Goal: Task Accomplishment & Management: Manage account settings

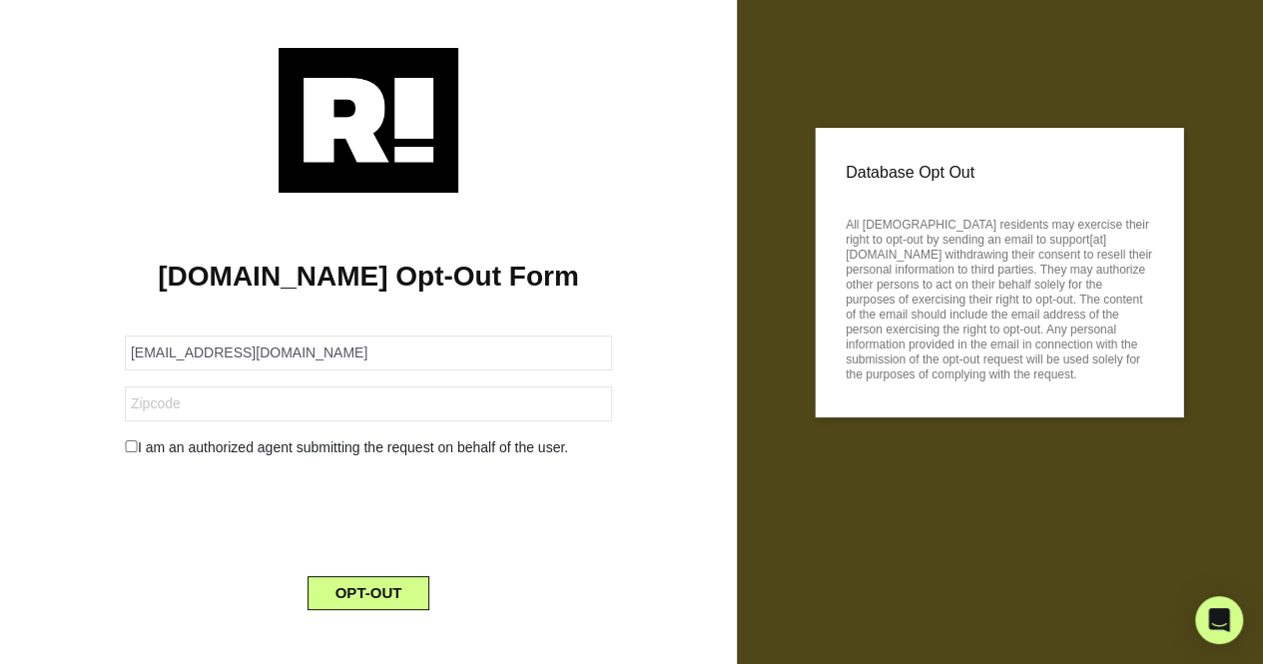
type input "[EMAIL_ADDRESS][DOMAIN_NAME]"
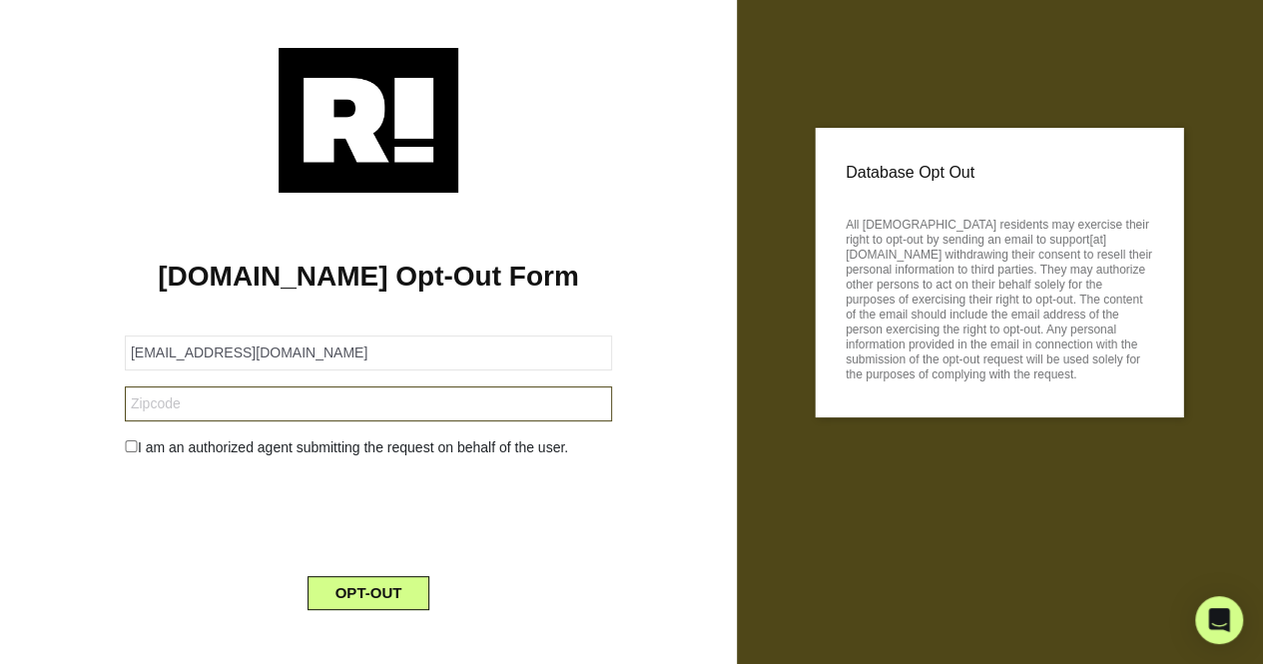
paste input "20001"
type input "20001"
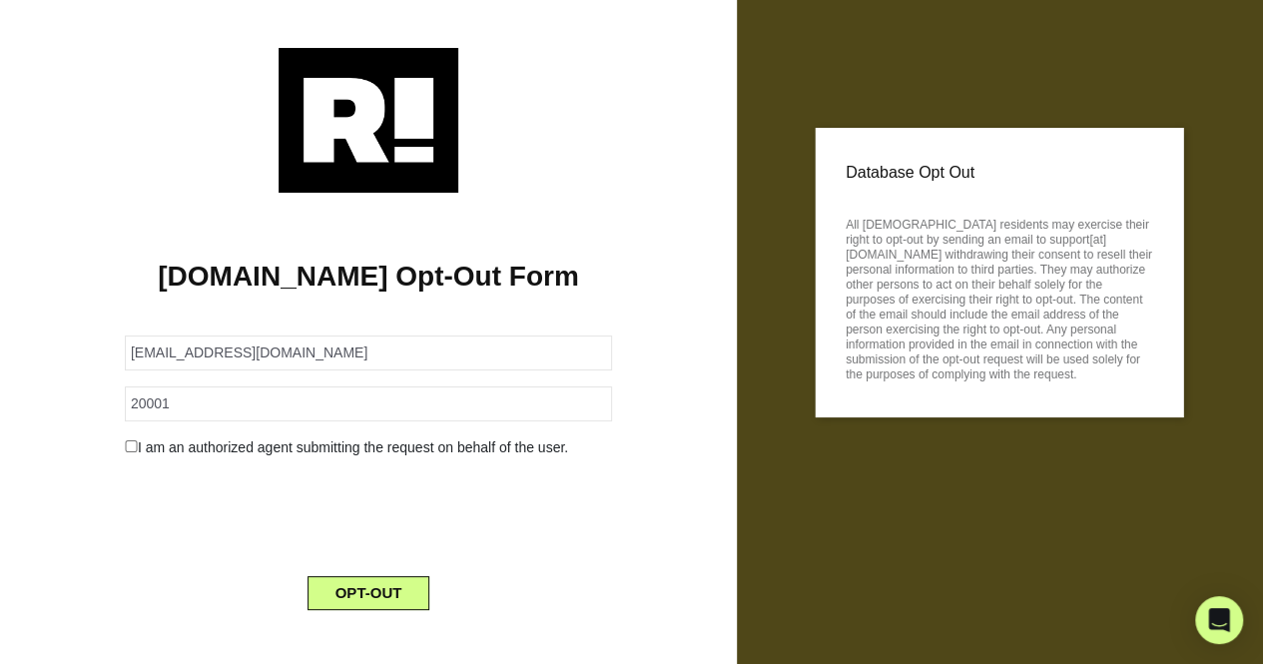
click at [130, 440] on input "checkbox" at bounding box center [131, 446] width 13 height 12
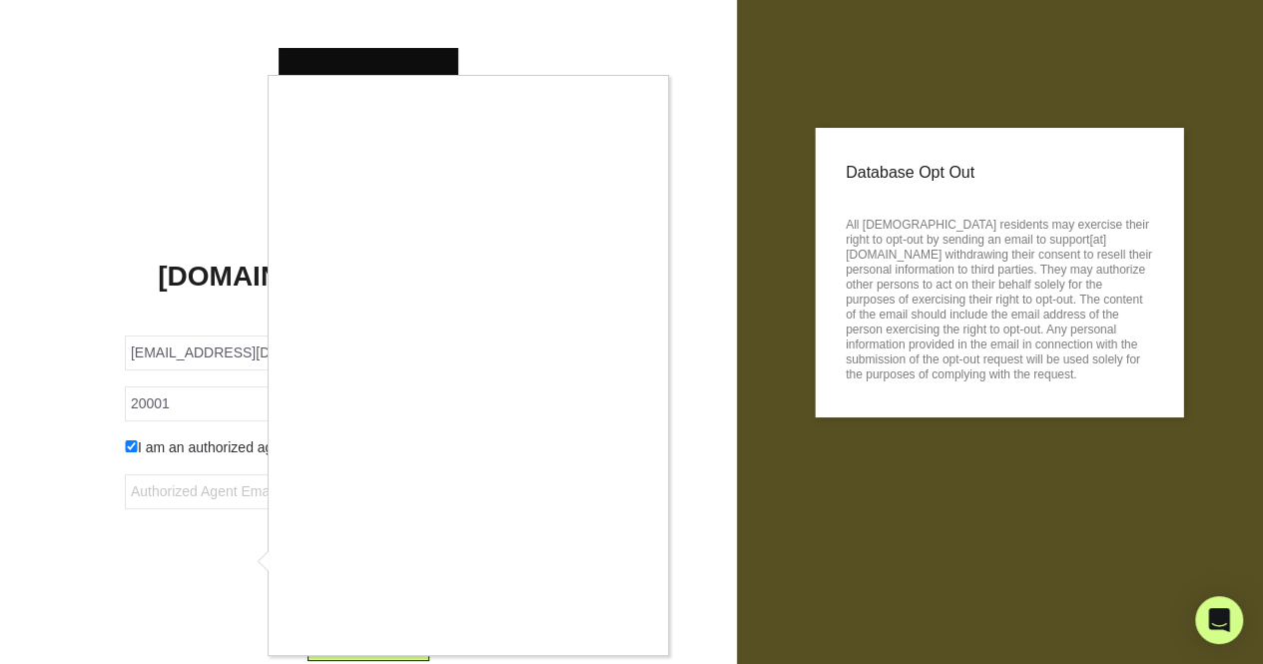
click at [128, 452] on div at bounding box center [631, 332] width 1263 height 664
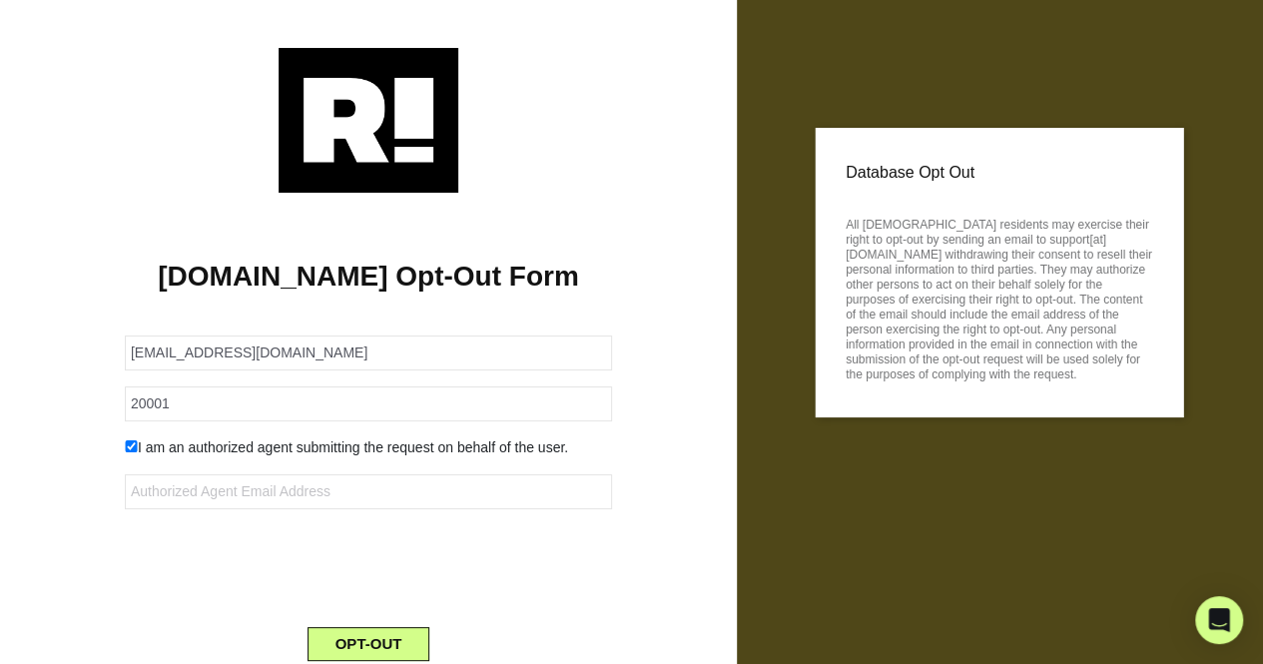
click at [130, 442] on input "checkbox" at bounding box center [131, 446] width 13 height 12
checkbox input "false"
click at [341, 594] on button "OPT-OUT" at bounding box center [369, 593] width 123 height 34
